Goal: Task Accomplishment & Management: Complete application form

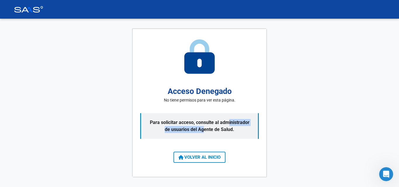
drag, startPoint x: 229, startPoint y: 124, endPoint x: 203, endPoint y: 134, distance: 27.4
click at [203, 134] on p "Para solicitar acceso, consulte al administrador de usuarios del Agente de Salu…" at bounding box center [199, 126] width 119 height 26
click at [224, 126] on p "Para solicitar acceso, consulte al administrador de usuarios del Agente de Salu…" at bounding box center [199, 126] width 119 height 26
click at [207, 158] on span "VOLVER AL INICIO" at bounding box center [200, 157] width 42 height 5
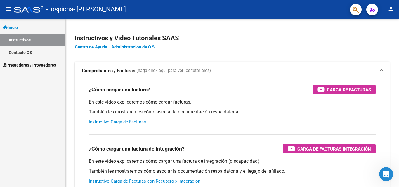
click at [55, 63] on span "Prestadores / Proveedores" at bounding box center [29, 65] width 53 height 6
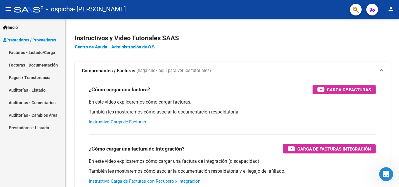
click at [51, 56] on link "Facturas - Listado/Carga" at bounding box center [32, 52] width 65 height 13
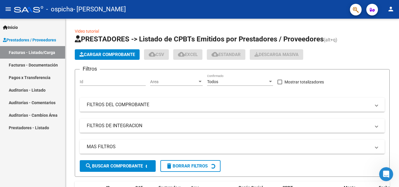
click at [43, 80] on link "Pagos x Transferencia" at bounding box center [32, 77] width 65 height 13
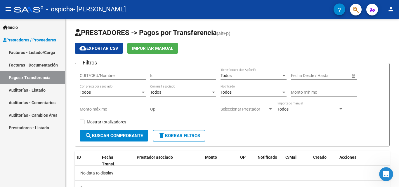
click at [35, 57] on link "Facturas - Listado/Carga" at bounding box center [32, 52] width 65 height 13
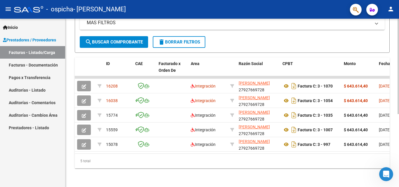
scroll to position [12, 0]
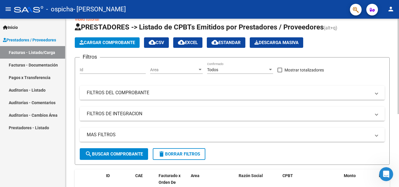
click at [103, 44] on span "Cargar Comprobante" at bounding box center [108, 42] width 56 height 5
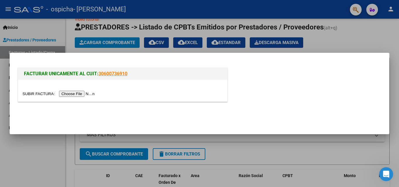
click at [76, 95] on input "file" at bounding box center [60, 94] width 74 height 6
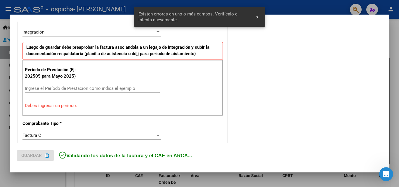
scroll to position [143, 0]
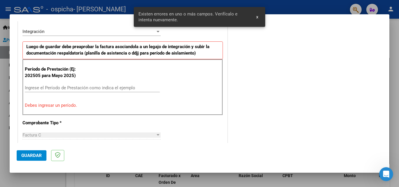
click at [109, 87] on input "Ingrese el Período de Prestación como indica el ejemplo" at bounding box center [92, 87] width 135 height 5
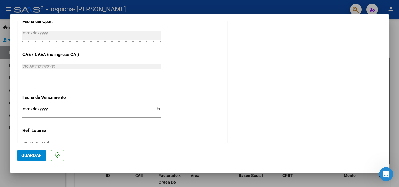
scroll to position [377, 0]
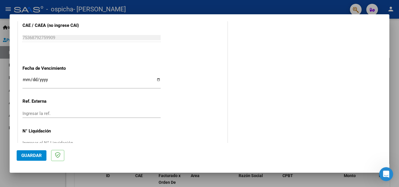
type input "202508"
click at [156, 80] on input "Ingresar la fecha" at bounding box center [92, 81] width 138 height 9
type input "[DATE]"
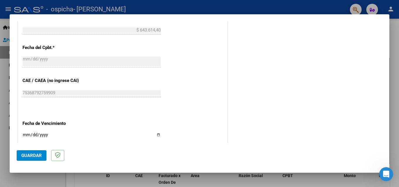
scroll to position [393, 0]
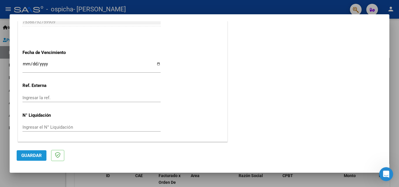
click at [30, 158] on button "Guardar" at bounding box center [32, 156] width 30 height 11
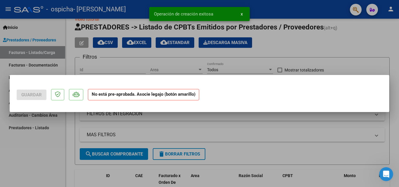
scroll to position [0, 0]
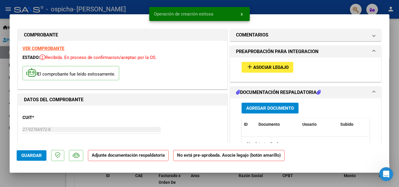
click at [253, 107] on span "Agregar Documento" at bounding box center [270, 108] width 48 height 5
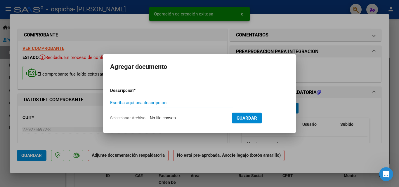
click at [161, 108] on div "Escriba aquí una descripcion" at bounding box center [171, 106] width 123 height 14
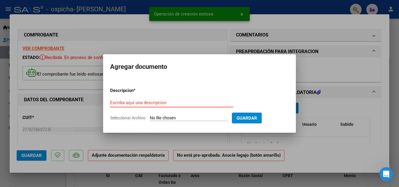
click at [148, 102] on input "Escriba aquí una descripcion" at bounding box center [171, 102] width 123 height 5
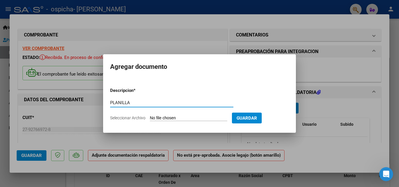
type input "PLANILLA"
click at [131, 118] on span "Seleccionar Archivo" at bounding box center [127, 118] width 35 height 5
click at [150, 118] on input "Seleccionar Archivo" at bounding box center [188, 119] width 77 height 6
click at [137, 114] on form "Descripcion * PLANILLA Escriba aquí una descripcion Seleccionar Archivo Guardar" at bounding box center [199, 104] width 179 height 43
click at [137, 118] on span "Seleccionar Archivo" at bounding box center [127, 118] width 35 height 5
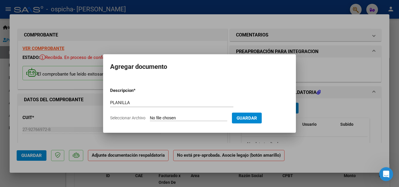
click at [150, 118] on input "Seleccionar Archivo" at bounding box center [188, 119] width 77 height 6
type input "C:\fakepath\20250909_161651.jpg"
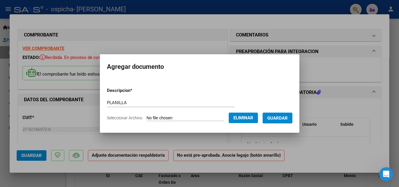
click at [278, 119] on span "Guardar" at bounding box center [277, 118] width 20 height 5
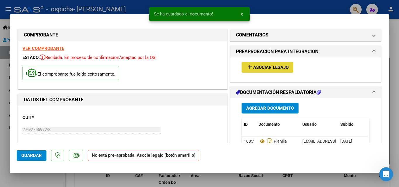
click at [242, 68] on button "add Asociar Legajo" at bounding box center [268, 67] width 52 height 11
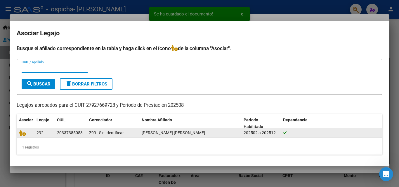
click at [53, 131] on datatable-body-cell "292" at bounding box center [44, 133] width 20 height 9
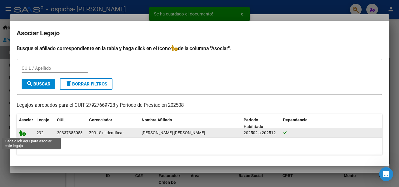
click at [24, 134] on icon at bounding box center [22, 133] width 7 height 6
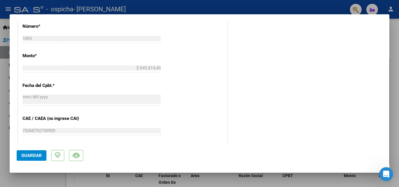
scroll to position [175, 0]
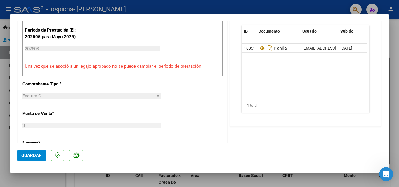
click at [77, 46] on div "202508 Ingrese el Período de Prestación como indica el ejemplo" at bounding box center [92, 48] width 135 height 9
click at [41, 47] on input "202508" at bounding box center [92, 48] width 135 height 5
click at [49, 51] on input "202508" at bounding box center [92, 48] width 135 height 5
click at [34, 154] on span "Guardar" at bounding box center [31, 155] width 20 height 5
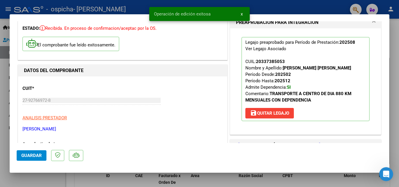
scroll to position [0, 0]
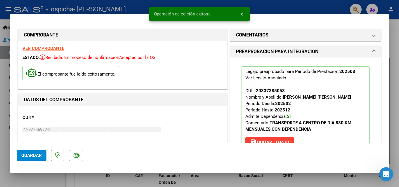
drag, startPoint x: 82, startPoint y: 55, endPoint x: 155, endPoint y: 50, distance: 73.5
click at [155, 50] on div "VER COMPROBANTE ESTADO: Recibida. En proceso de confirmacion/aceptac por la OS.…" at bounding box center [122, 65] width 209 height 48
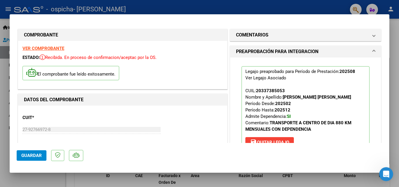
click at [346, 10] on div at bounding box center [199, 93] width 399 height 187
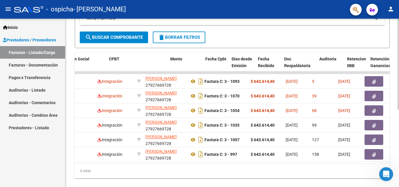
scroll to position [0, 201]
